Goal: Information Seeking & Learning: Learn about a topic

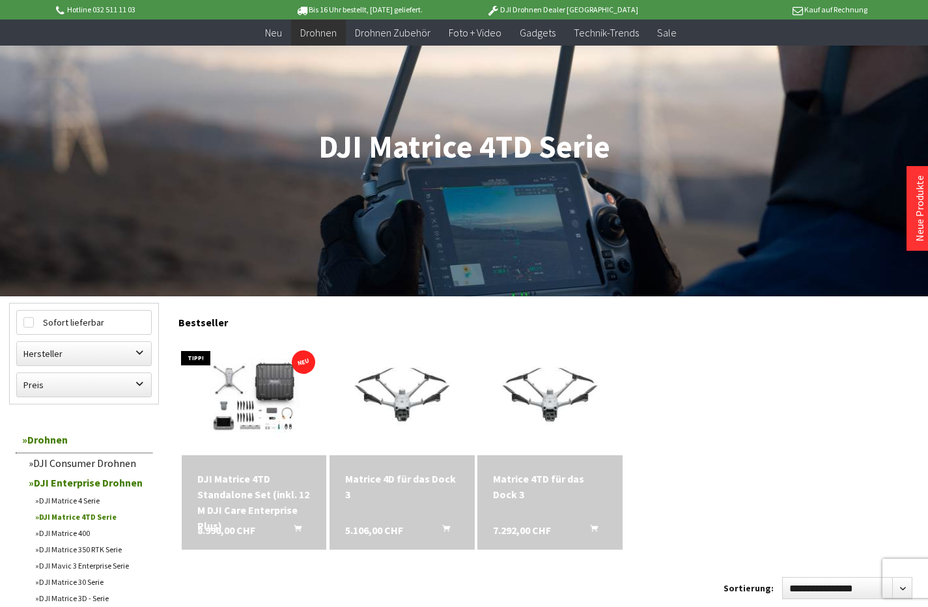
scroll to position [169, 0]
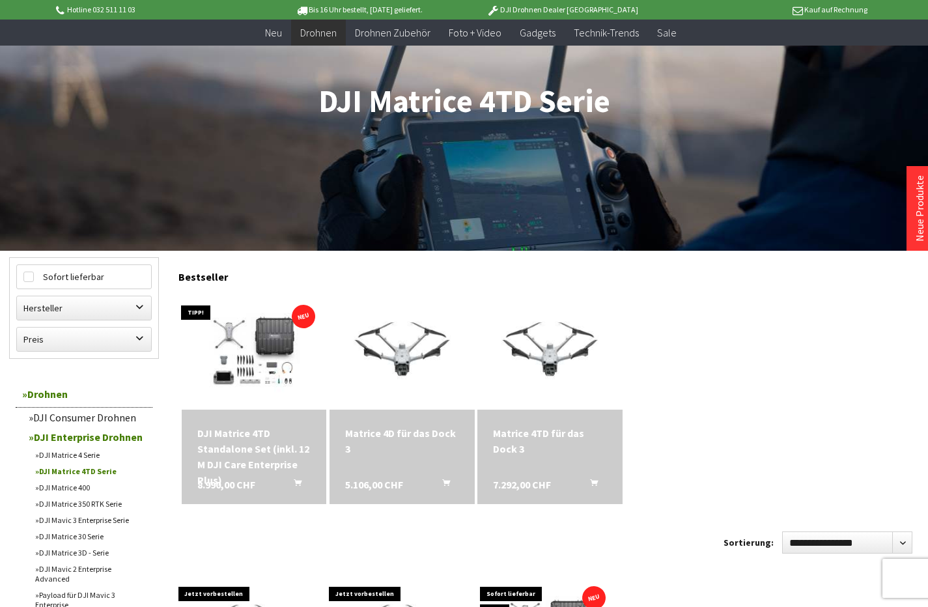
click at [74, 452] on link "DJI Matrice 4 Serie" at bounding box center [91, 455] width 124 height 16
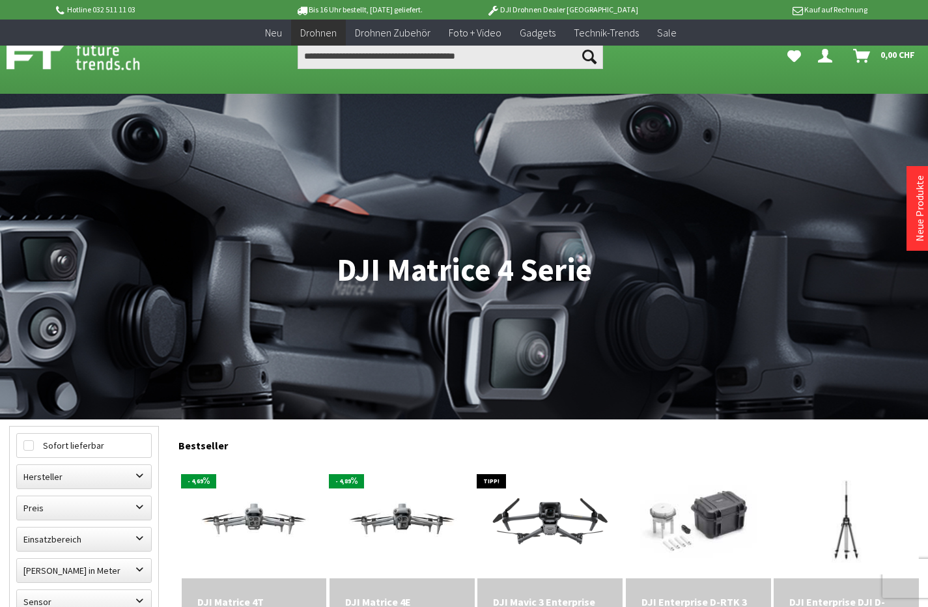
scroll to position [265, 0]
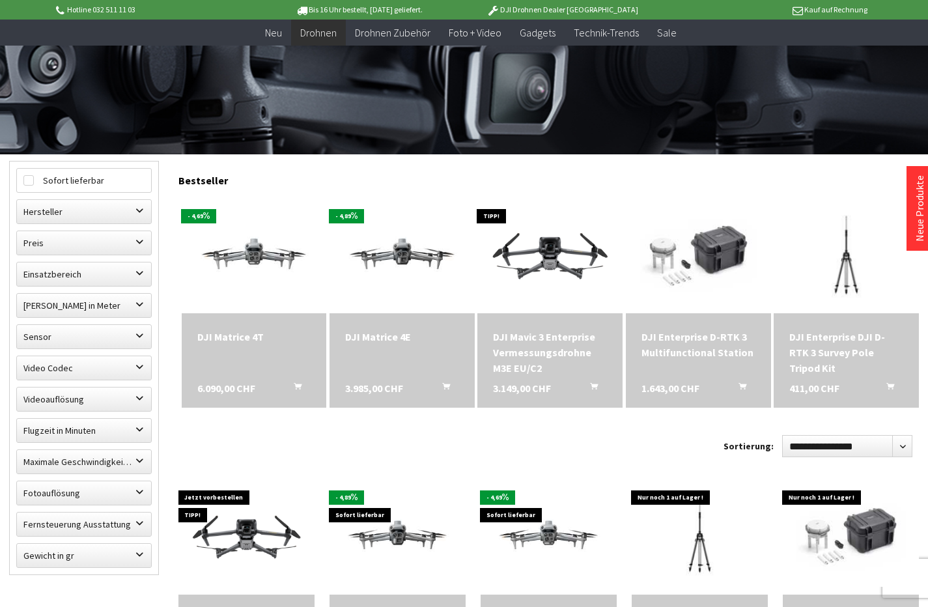
click at [238, 388] on span "6.090,00 CHF" at bounding box center [226, 388] width 58 height 16
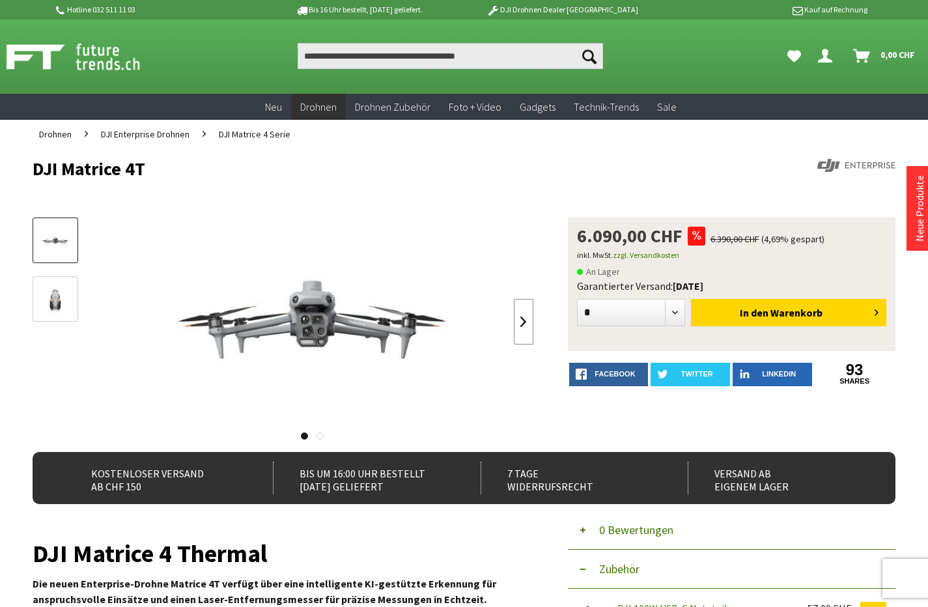
click at [525, 321] on link at bounding box center [524, 322] width 20 height 46
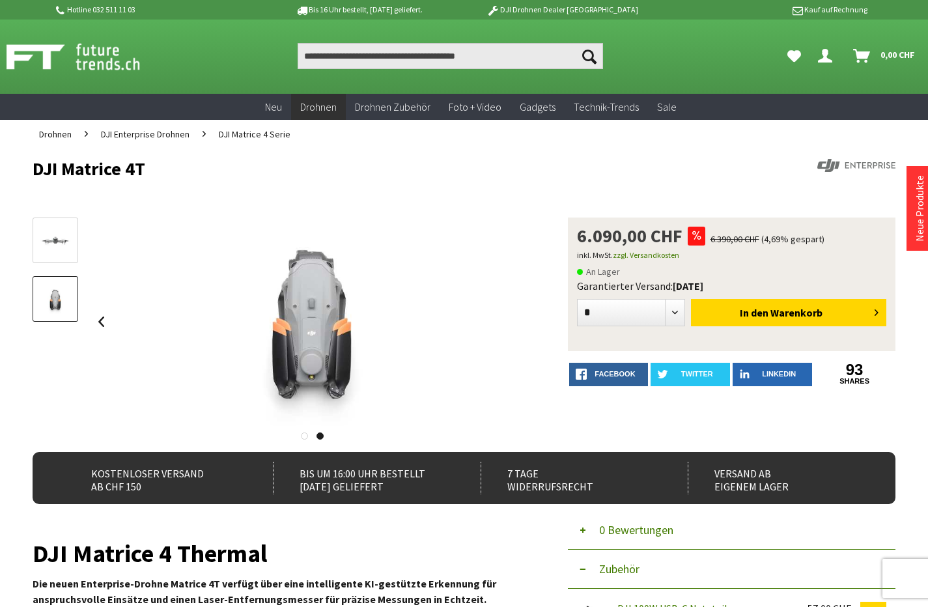
click at [524, 321] on div at bounding box center [312, 321] width 442 height 208
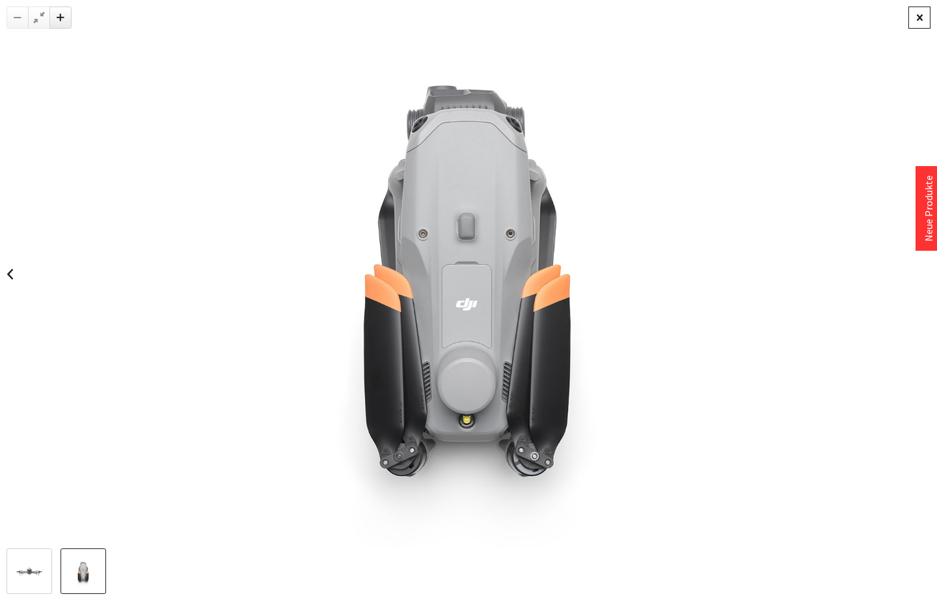
click at [915, 16] on div at bounding box center [920, 18] width 22 height 22
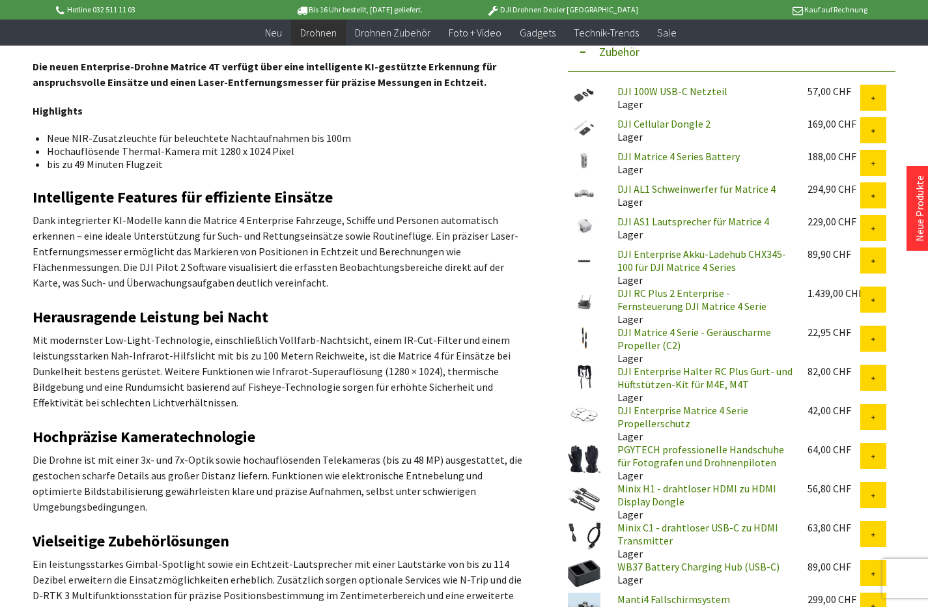
scroll to position [737, 0]
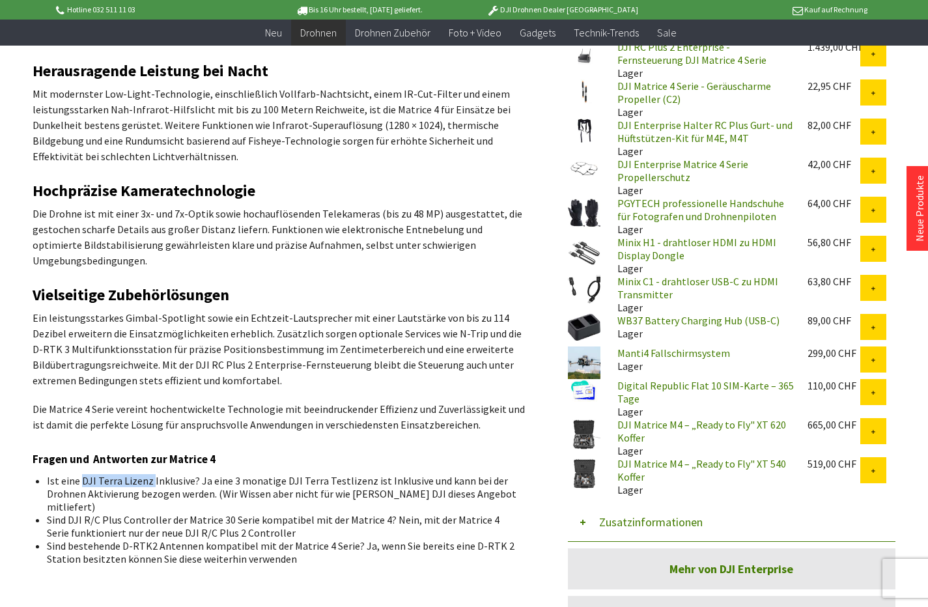
drag, startPoint x: 80, startPoint y: 466, endPoint x: 150, endPoint y: 465, distance: 69.7
click at [150, 474] on li "Ist eine DJI Terra Lizenz Inklusive? Ja eine 3 monatige DJI Terra Testlizenz is…" at bounding box center [285, 493] width 476 height 39
copy li "DJI Terra Lizenz"
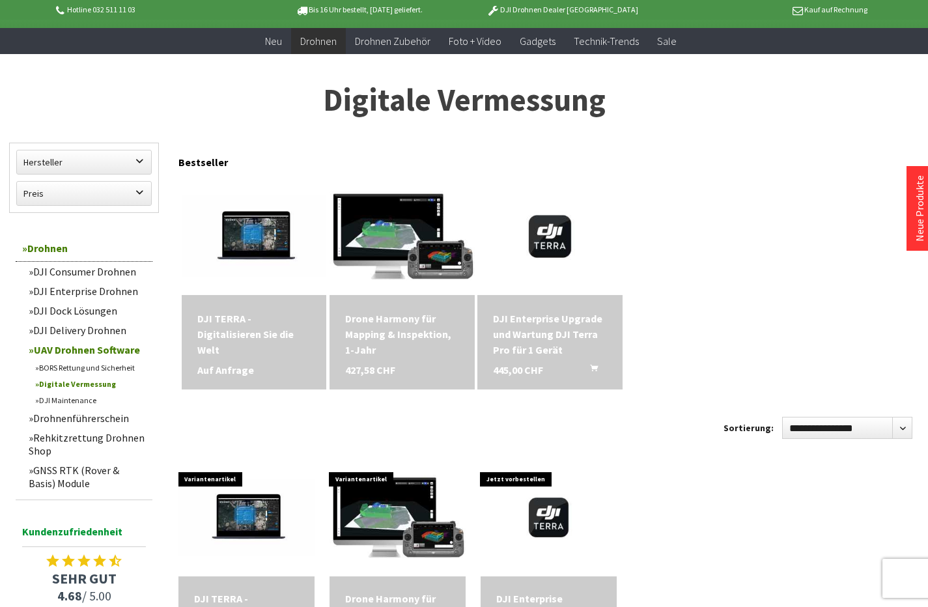
scroll to position [376, 0]
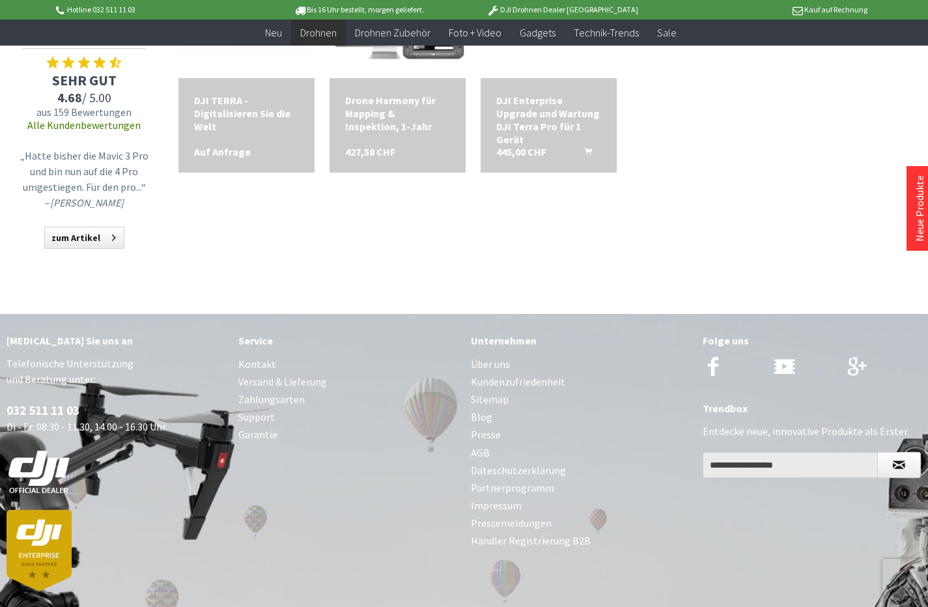
scroll to position [535, 0]
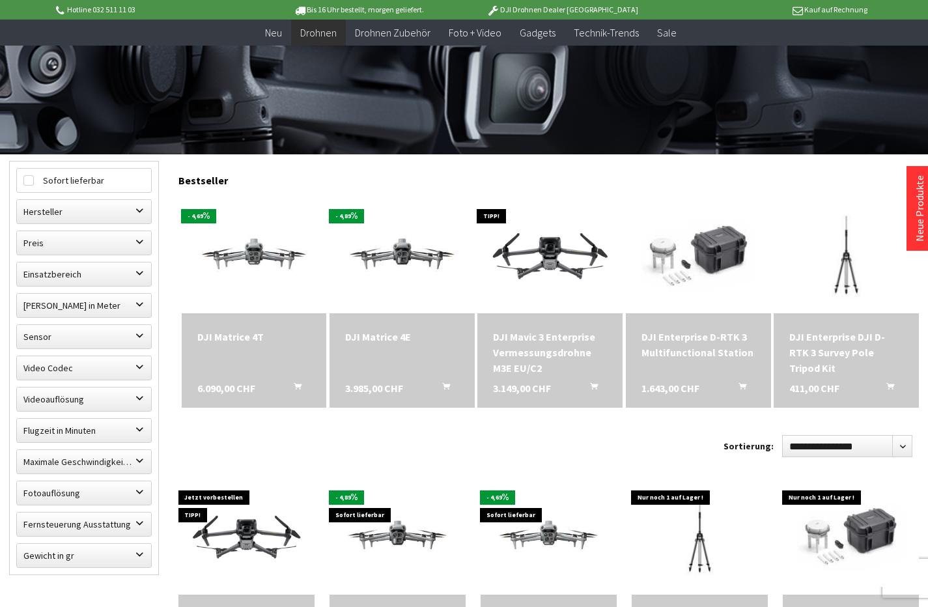
scroll to position [265, 0]
click at [250, 357] on div "DJI Matrice 4T 6.090,00 CHF In den Warenkorb" at bounding box center [254, 360] width 145 height 94
click at [241, 390] on span "6.090,00 CHF" at bounding box center [226, 388] width 58 height 16
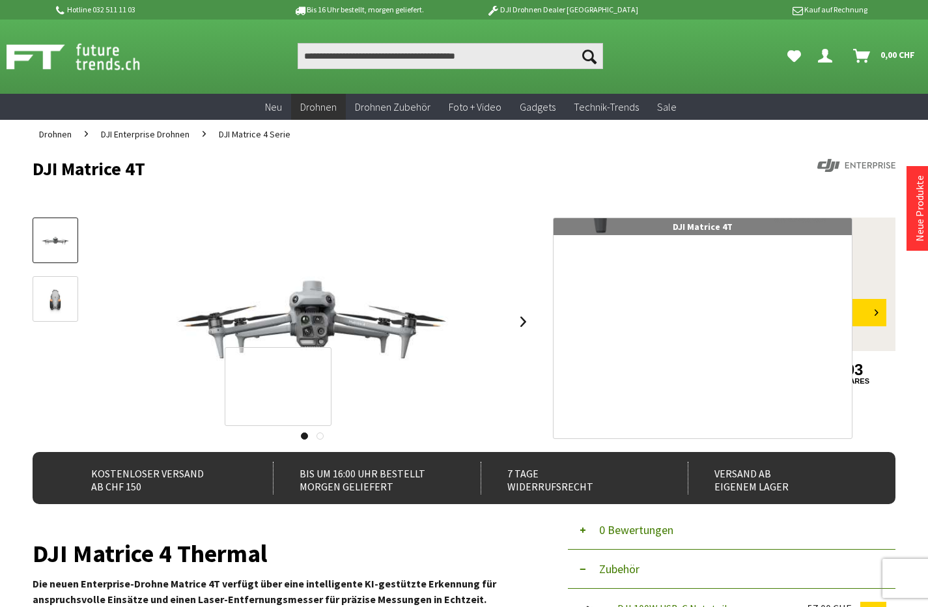
click at [524, 321] on link at bounding box center [524, 322] width 20 height 46
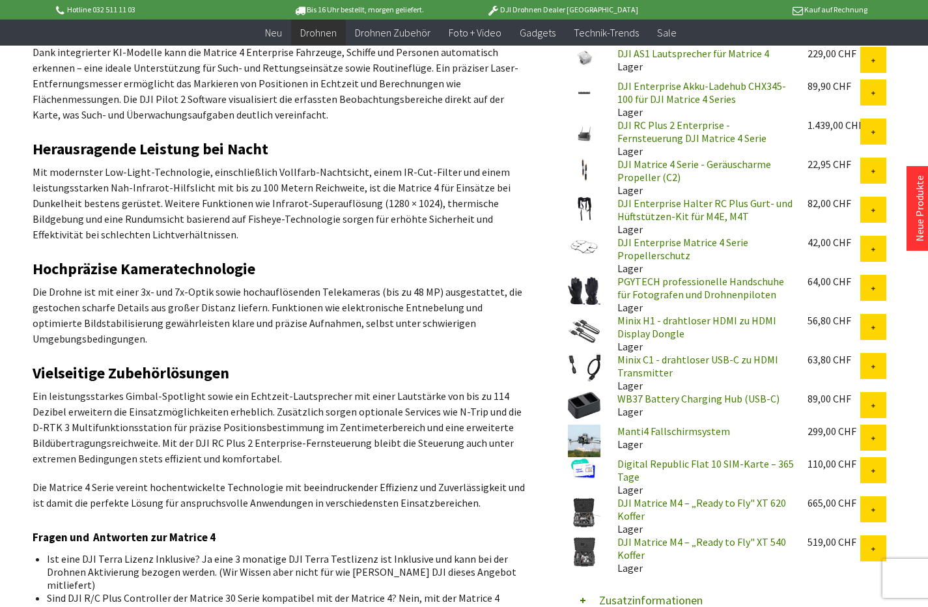
scroll to position [893, 0]
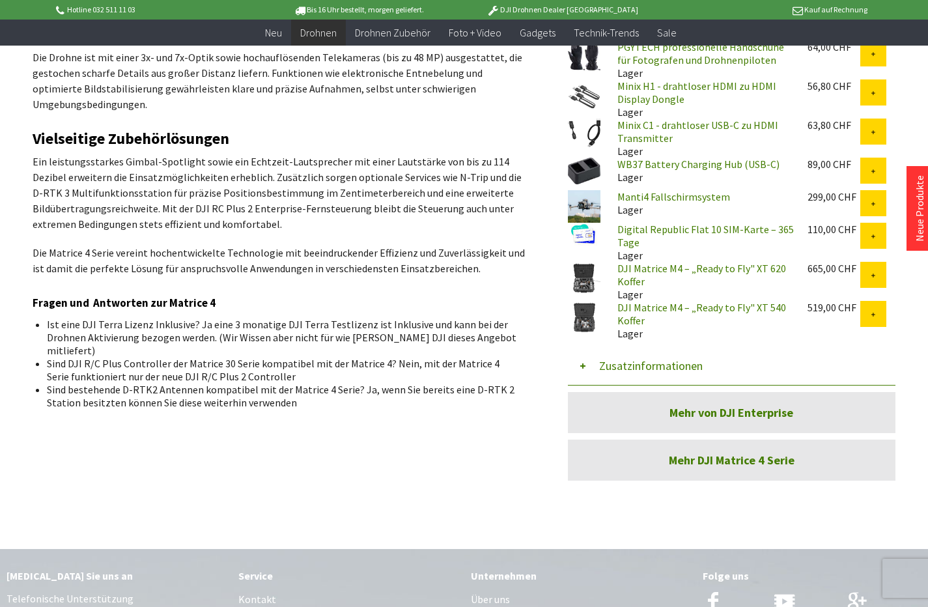
click at [702, 460] on link "Mehr DJI Matrice 4 Serie" at bounding box center [732, 459] width 328 height 41
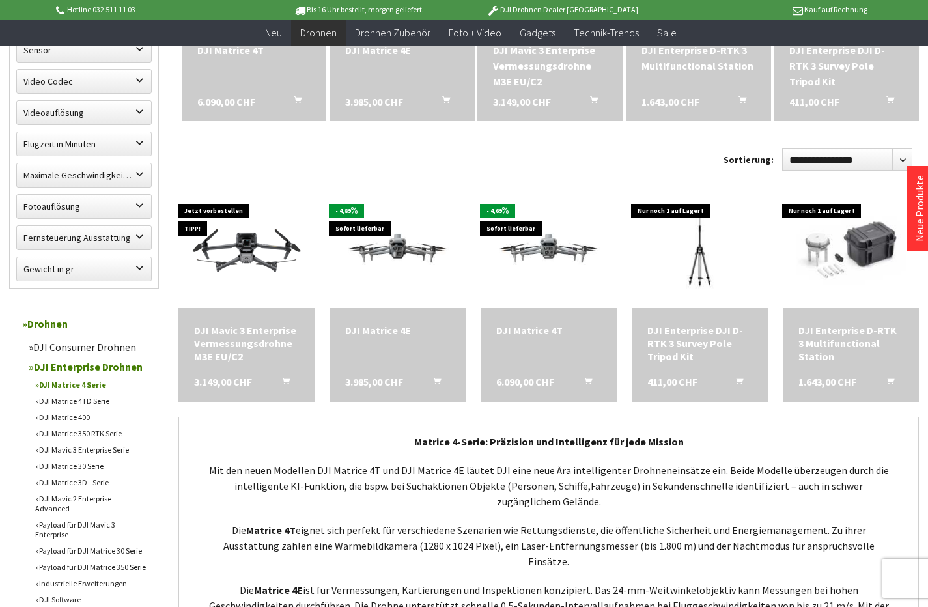
scroll to position [609, 0]
